Goal: Task Accomplishment & Management: Manage account settings

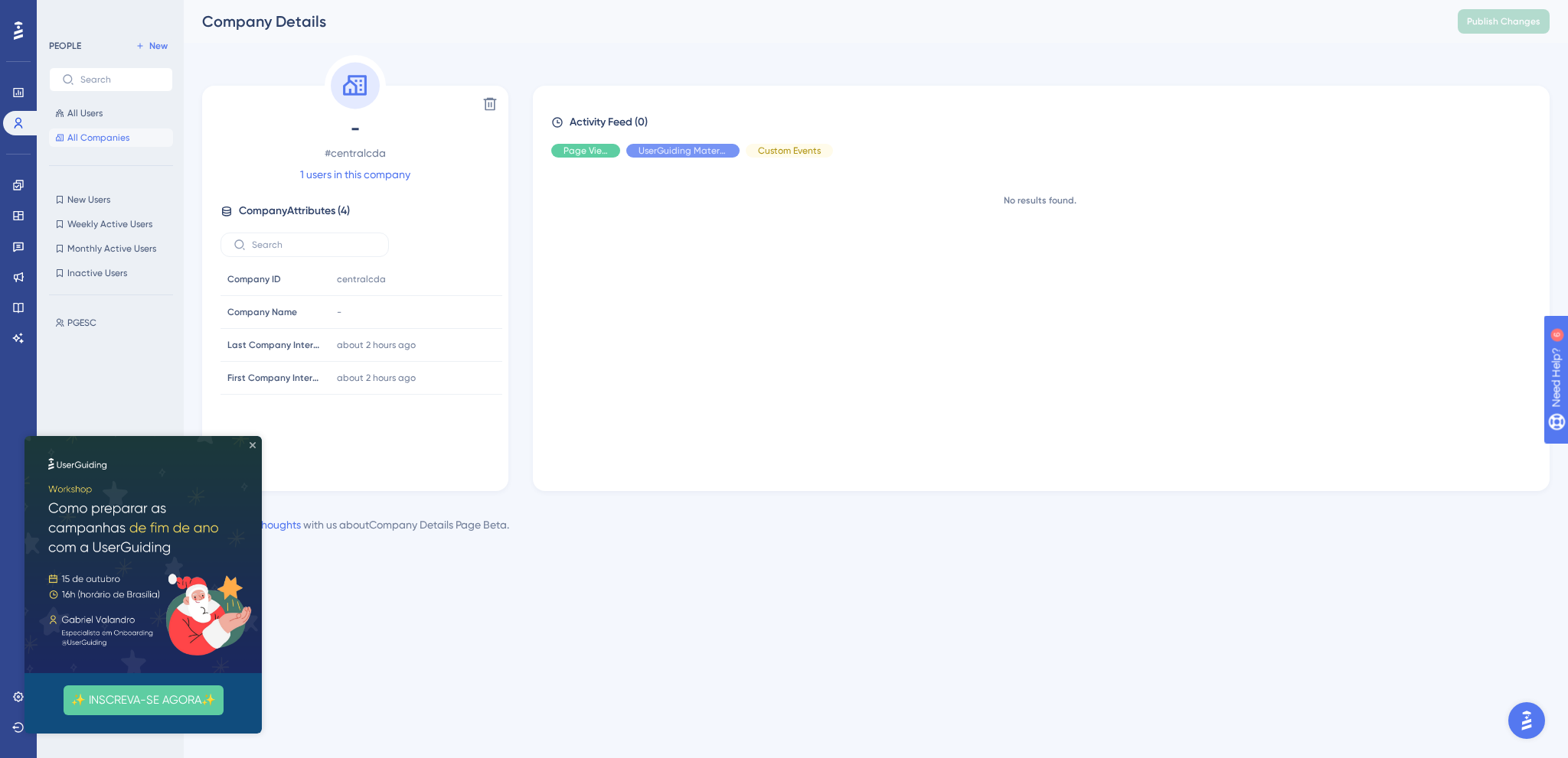
click at [251, 447] on icon "Close Preview" at bounding box center [252, 445] width 6 height 6
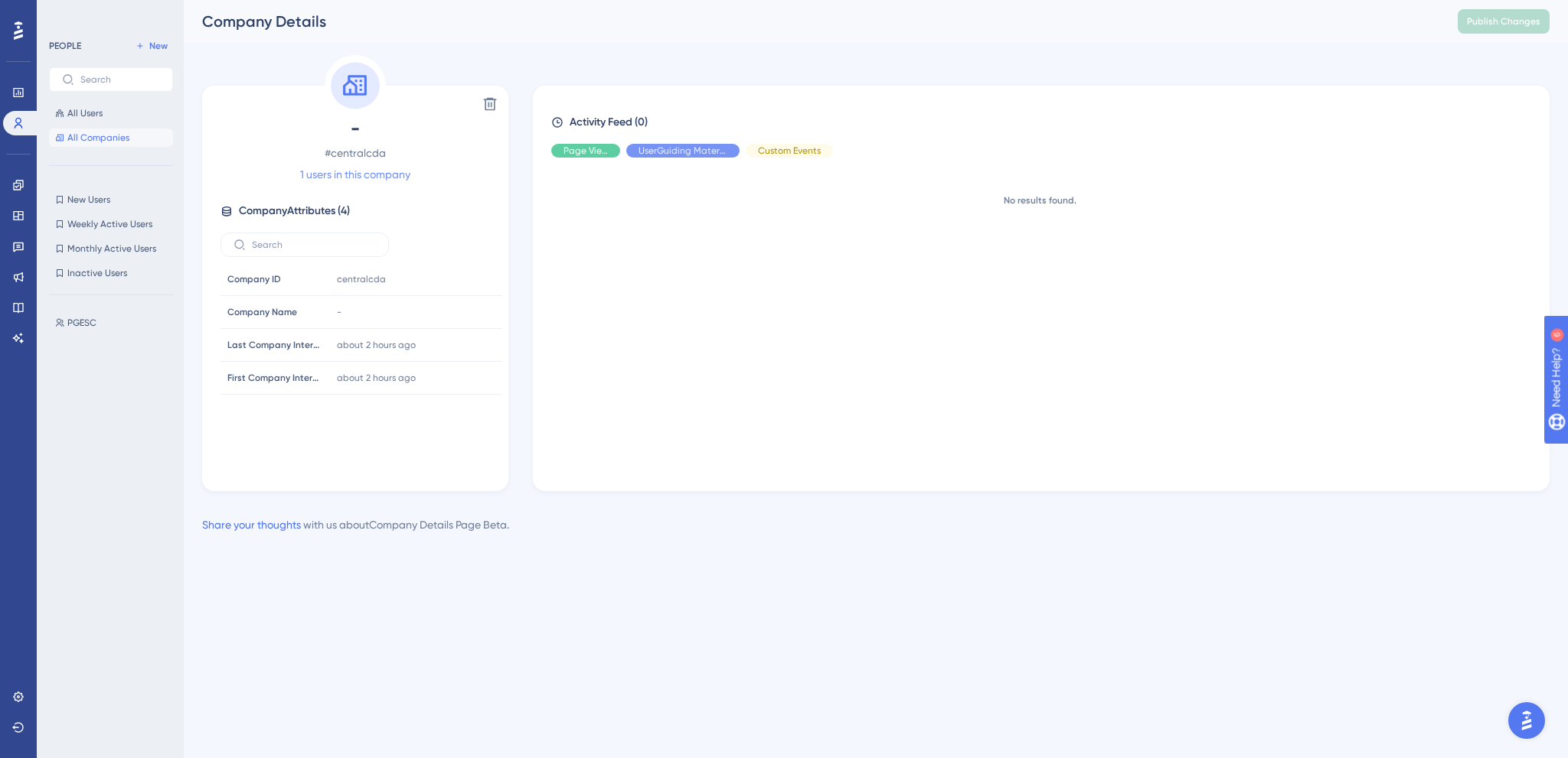
click at [381, 176] on link "1 users in this company" at bounding box center [355, 174] width 110 height 19
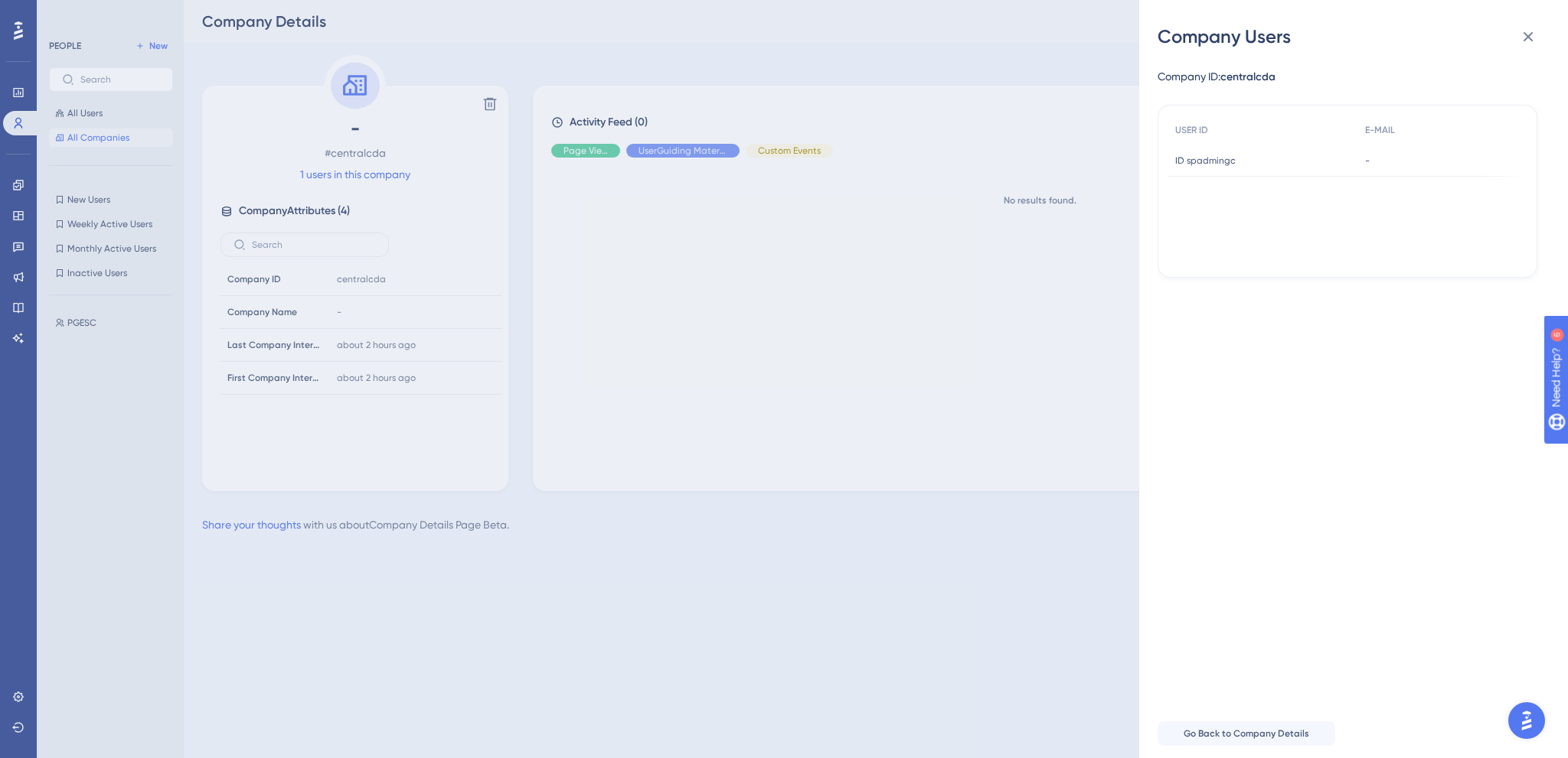
click at [861, 319] on div "Company Users Company ID: centralcda USER ID E-MAIL ID spadmingc ID spadmingc -…" at bounding box center [784, 379] width 1568 height 758
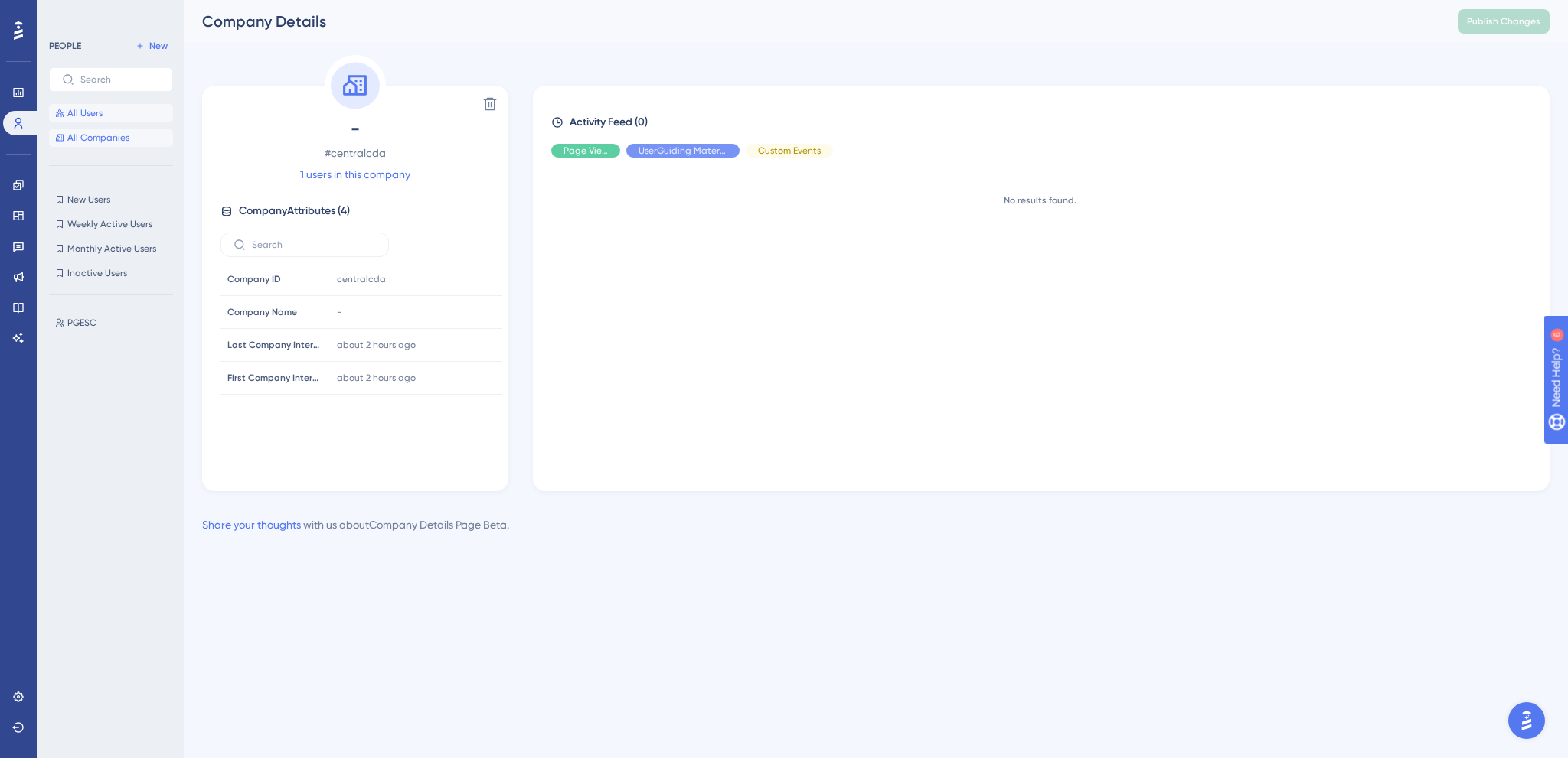
click at [127, 106] on button "All Users" at bounding box center [111, 113] width 124 height 19
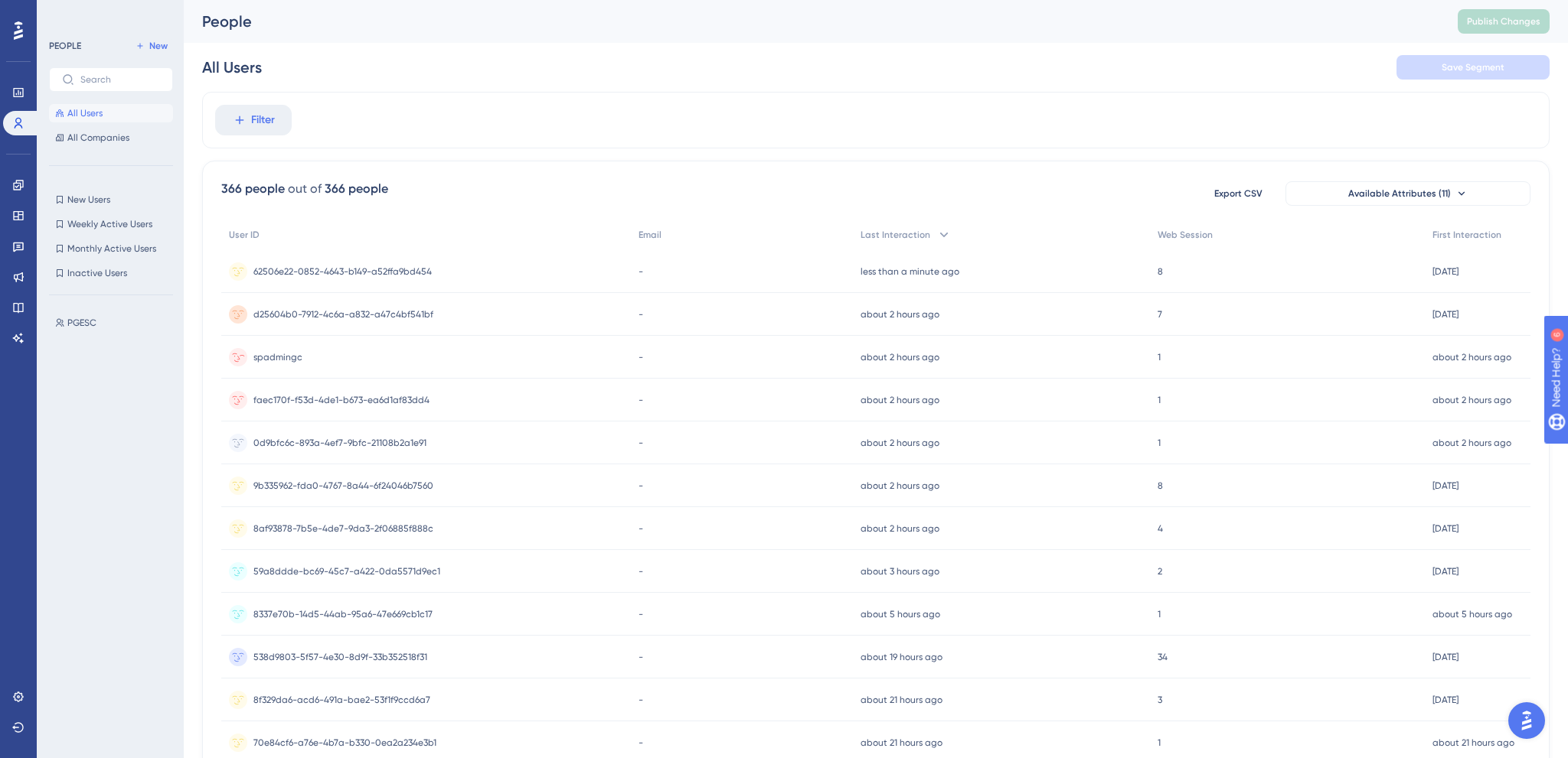
click at [292, 363] on span "spadmingc" at bounding box center [278, 357] width 49 height 12
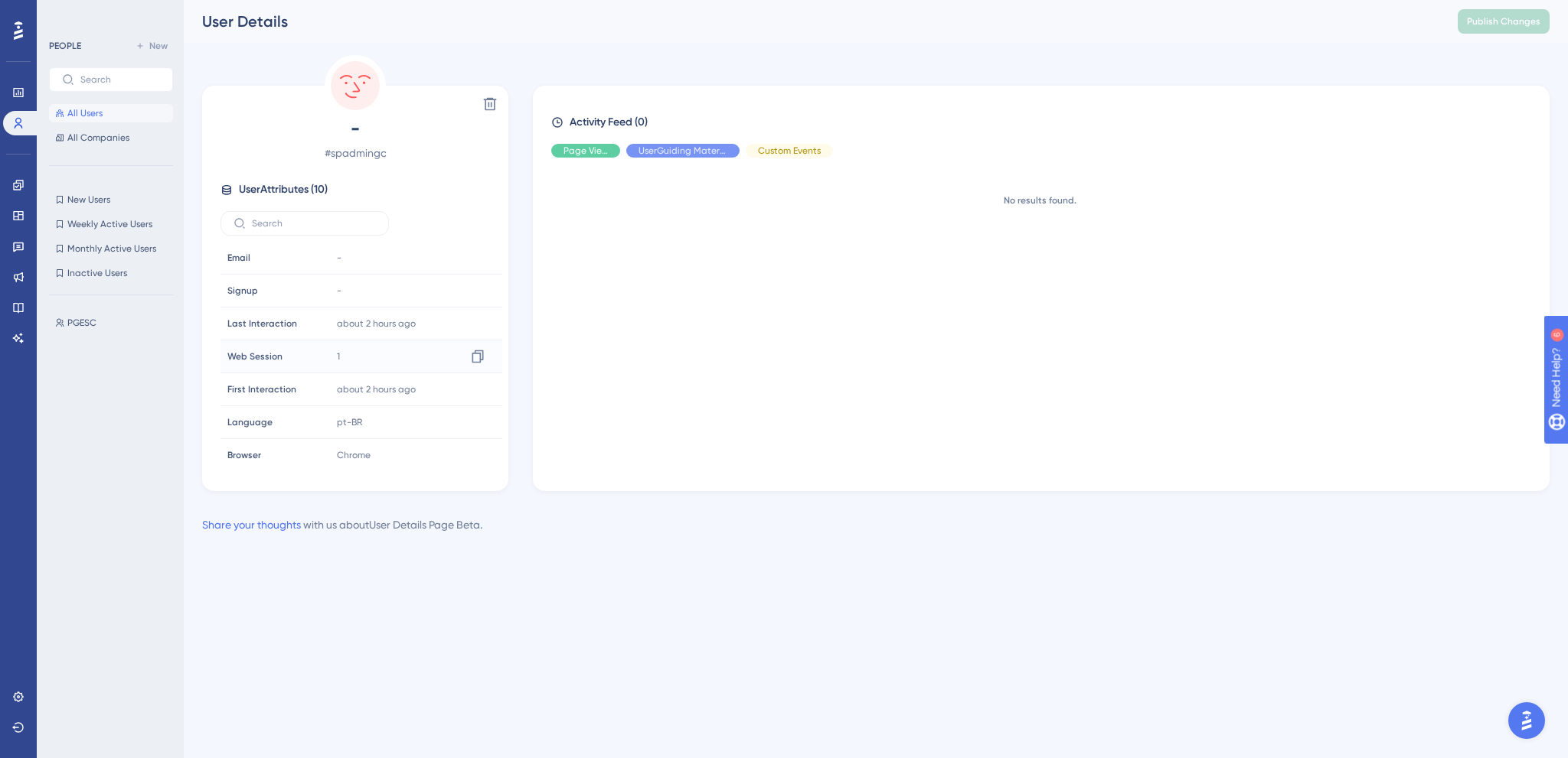
scroll to position [84, 0]
click at [698, 145] on div "Hide" at bounding box center [682, 151] width 113 height 14
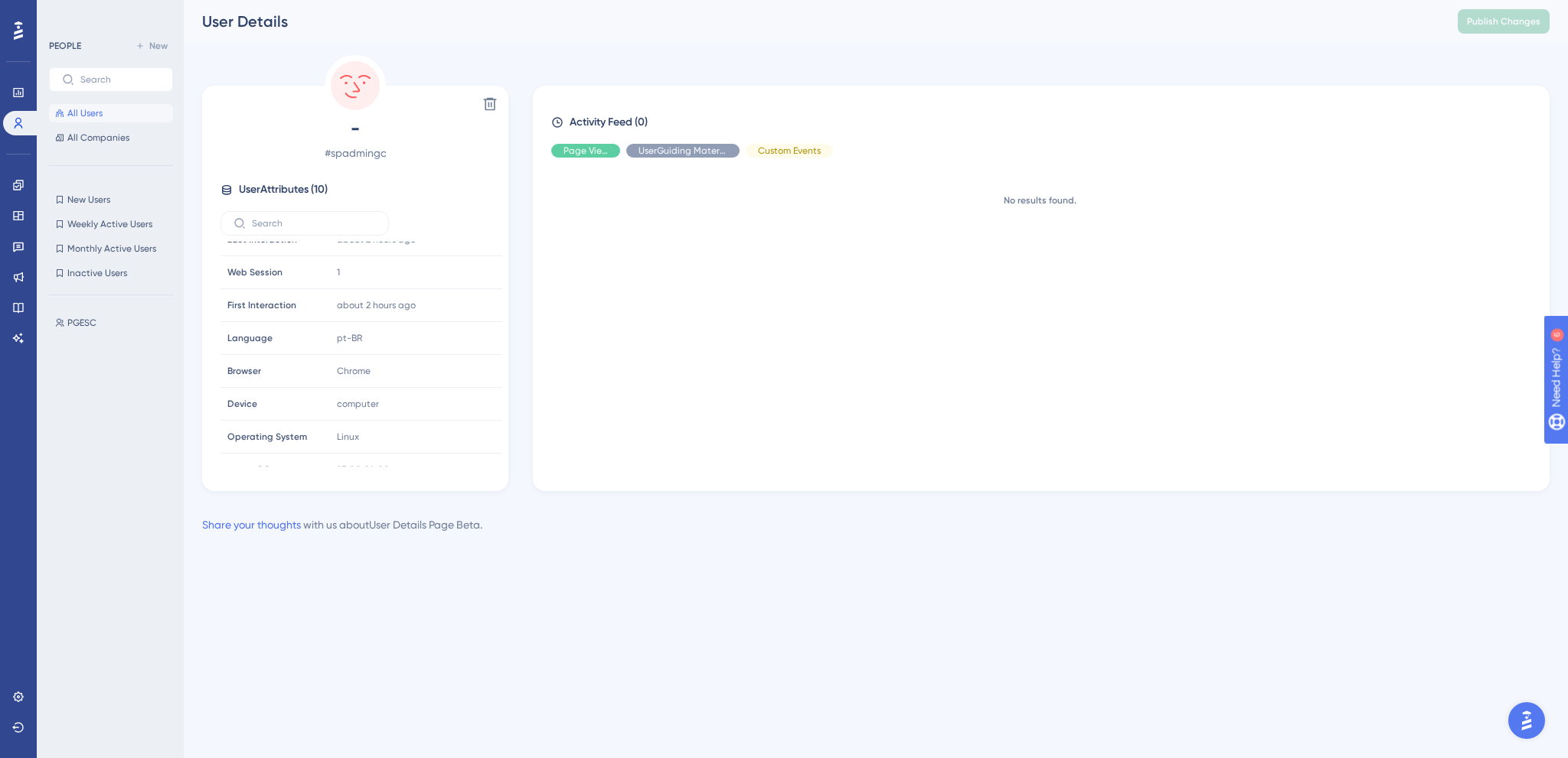
click at [661, 227] on div "No results found." at bounding box center [1047, 318] width 992 height 297
click at [583, 152] on span "Hide" at bounding box center [586, 150] width 20 height 12
